Goal: Navigation & Orientation: Find specific page/section

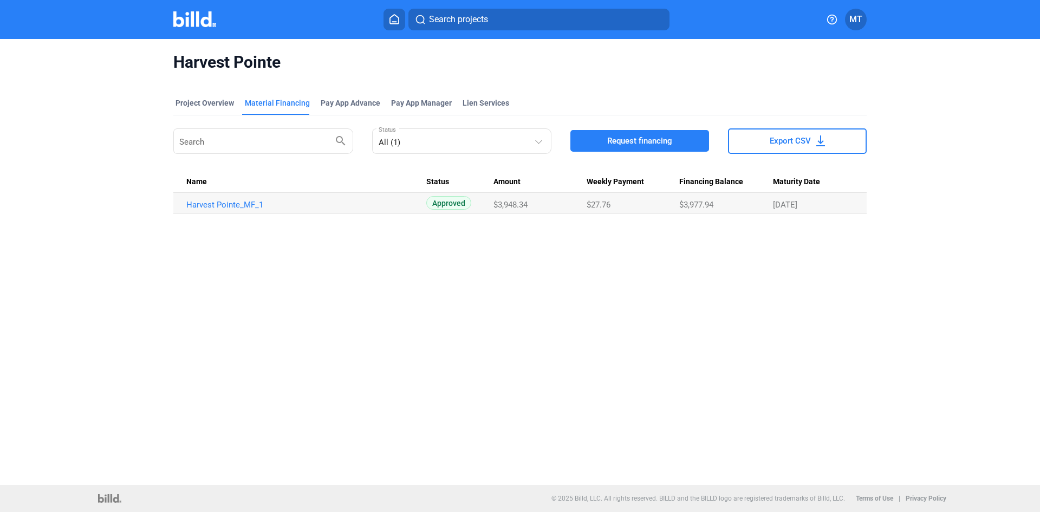
click at [204, 21] on img at bounding box center [194, 19] width 43 height 16
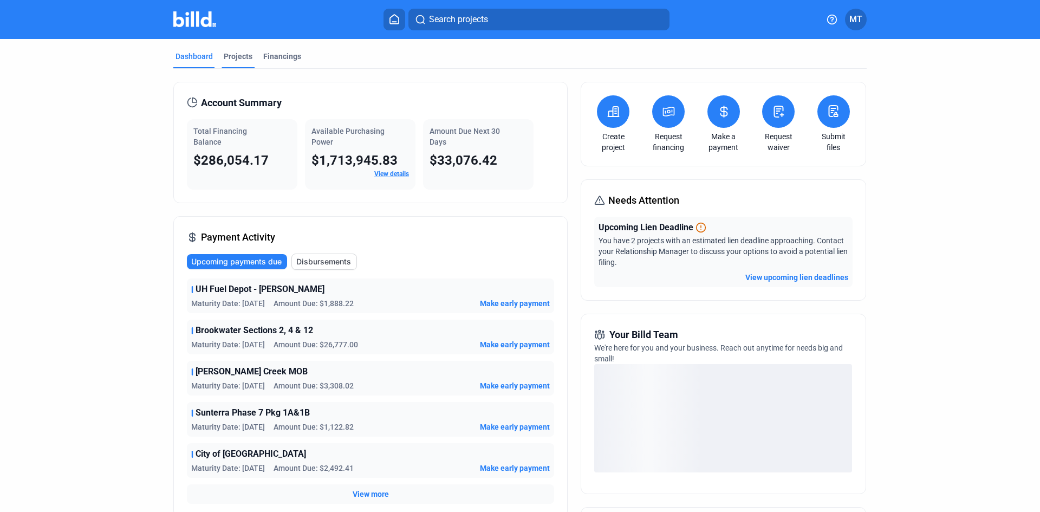
click at [247, 56] on div "Projects" at bounding box center [238, 56] width 29 height 11
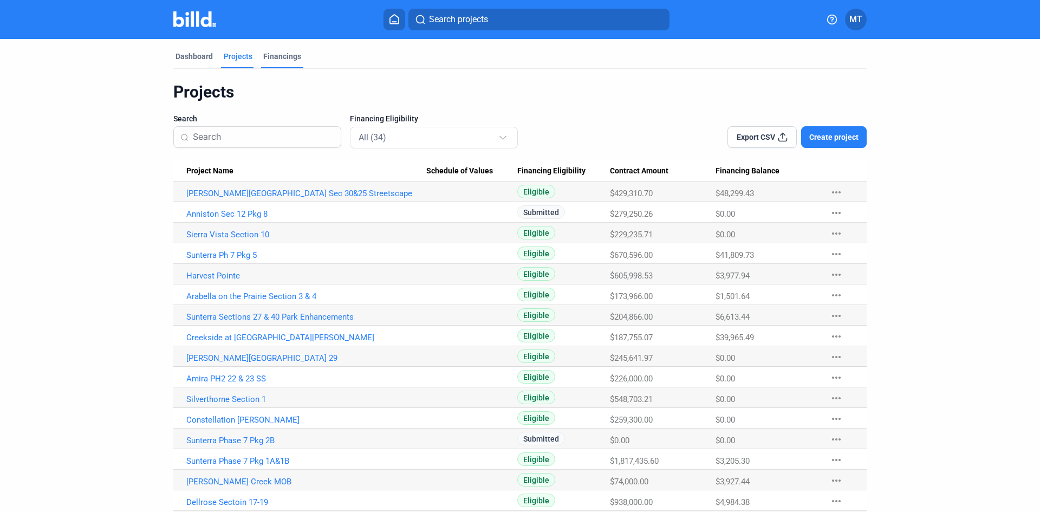
click at [296, 59] on div "Financings" at bounding box center [282, 59] width 42 height 17
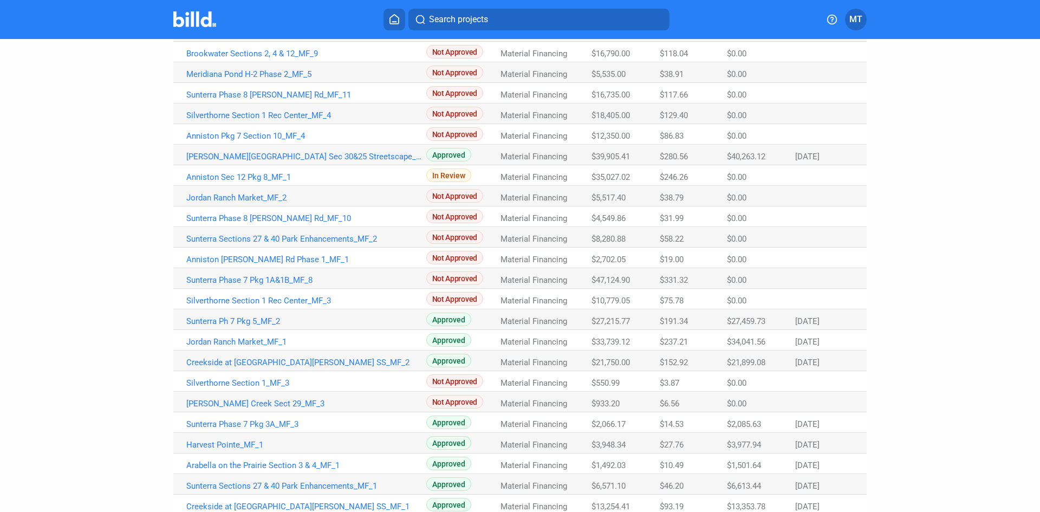
scroll to position [548, 0]
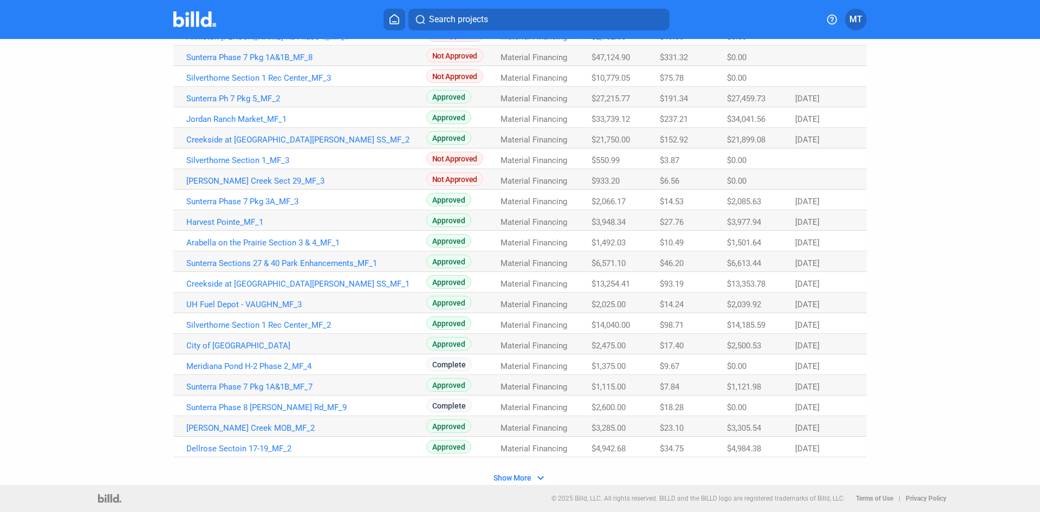
click at [518, 475] on span "Show More" at bounding box center [513, 477] width 38 height 9
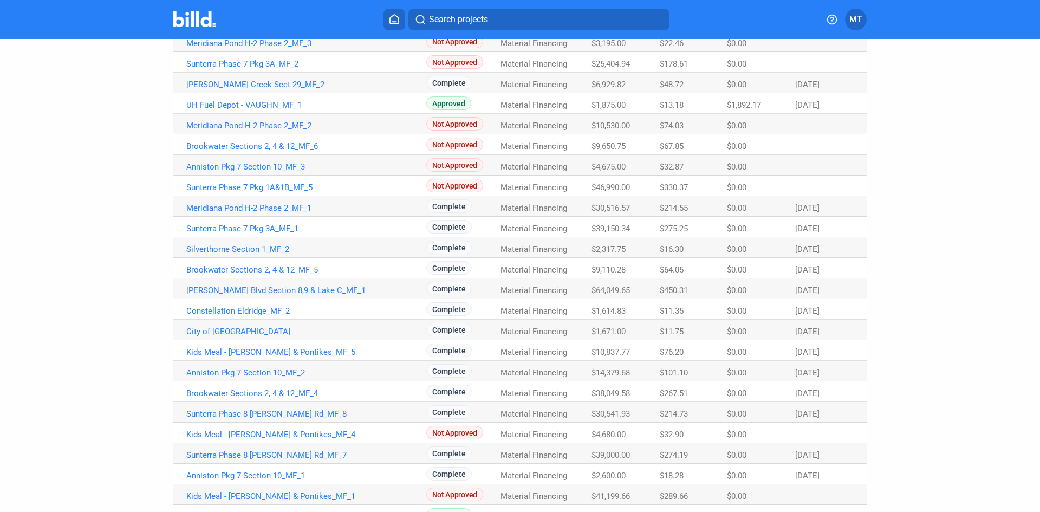
scroll to position [1144, 0]
